Goal: Find specific page/section: Find specific page/section

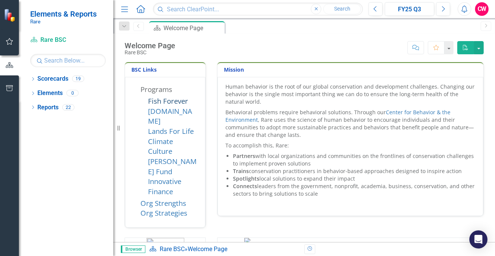
click at [168, 101] on link "Fish Forever" at bounding box center [168, 100] width 40 height 9
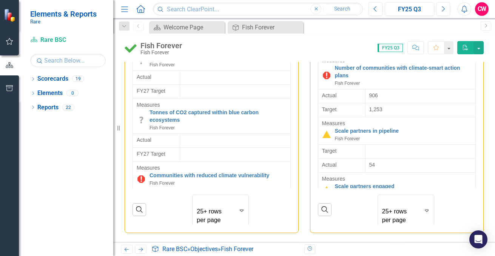
scroll to position [2401, 0]
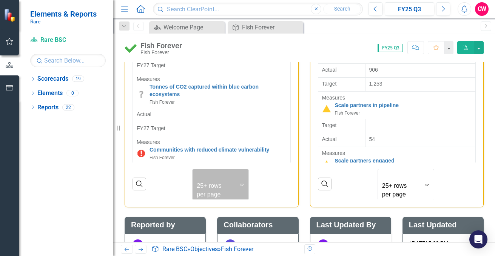
click at [239, 182] on icon "Expand" at bounding box center [242, 185] width 8 height 6
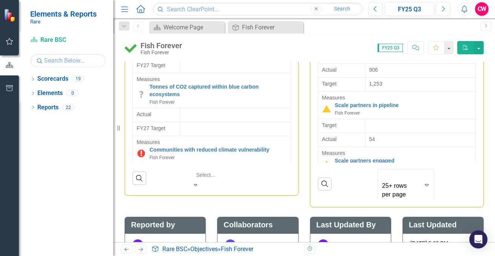
click at [216, 172] on div at bounding box center [220, 175] width 49 height 9
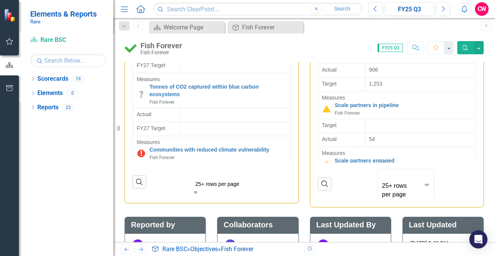
click at [197, 192] on icon at bounding box center [195, 193] width 3 height 2
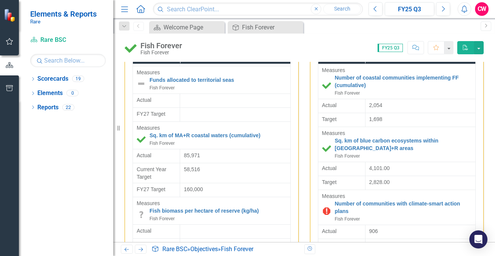
scroll to position [51, 0]
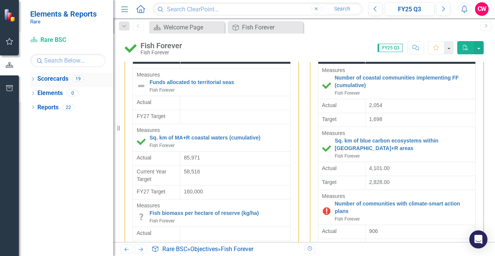
click at [35, 77] on div "Dropdown Scorecards 19" at bounding box center [71, 80] width 83 height 14
click at [35, 78] on icon "Dropdown" at bounding box center [32, 80] width 5 height 4
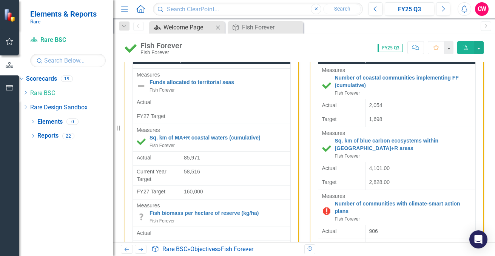
click at [174, 24] on div "Welcome Page" at bounding box center [188, 27] width 50 height 9
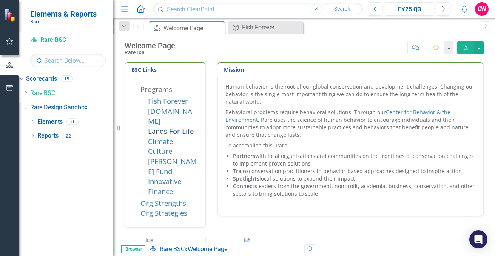
click at [165, 126] on link "Lands For Life" at bounding box center [171, 130] width 46 height 9
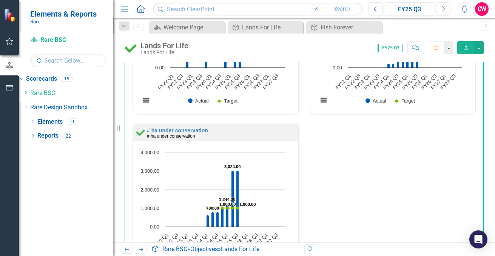
scroll to position [1111, 0]
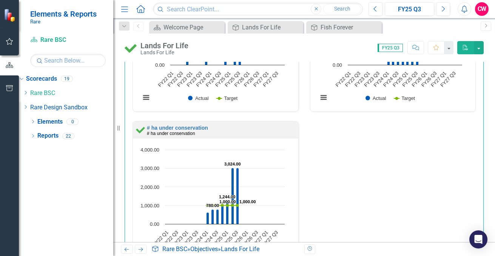
click at [337, 182] on div "% reduction agrochemical use % reduction agrochemical use Loading... Chart Comb…" at bounding box center [304, 41] width 354 height 478
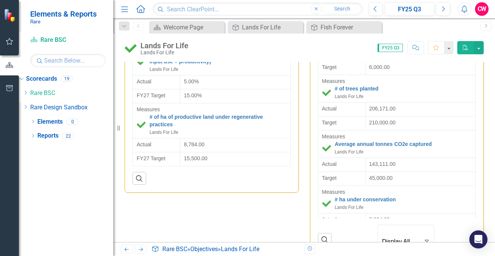
scroll to position [1779, 0]
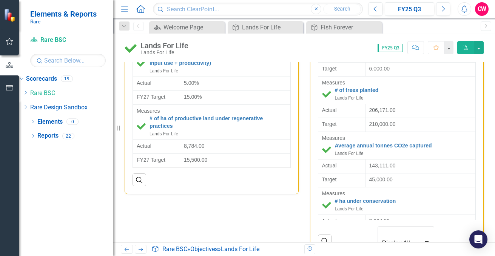
click at [218, 212] on div "FY27 Outcomes Grid Series Name Series Status Measures % increase net incomes of…" at bounding box center [304, 130] width 370 height 269
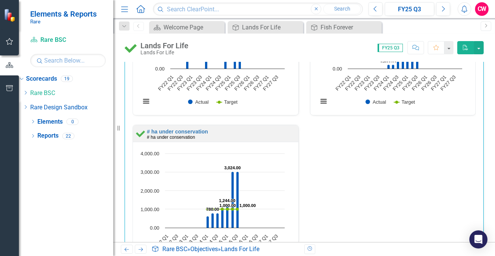
scroll to position [1105, 0]
